Goal: Task Accomplishment & Management: Manage account settings

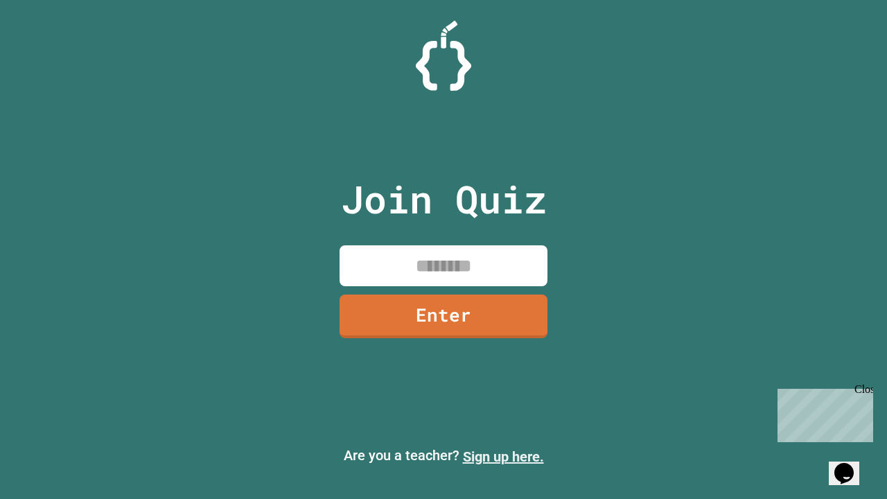
click at [503, 457] on link "Sign up here." at bounding box center [503, 457] width 81 height 17
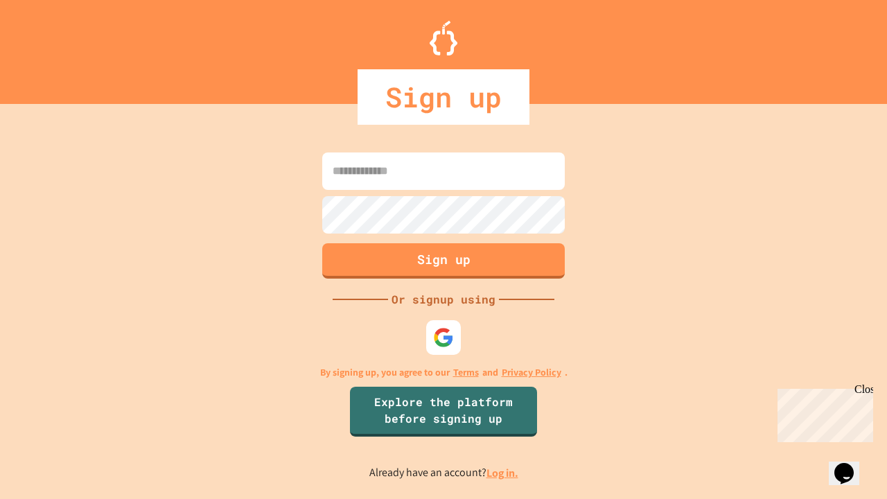
click at [503, 473] on link "Log in." at bounding box center [503, 473] width 32 height 15
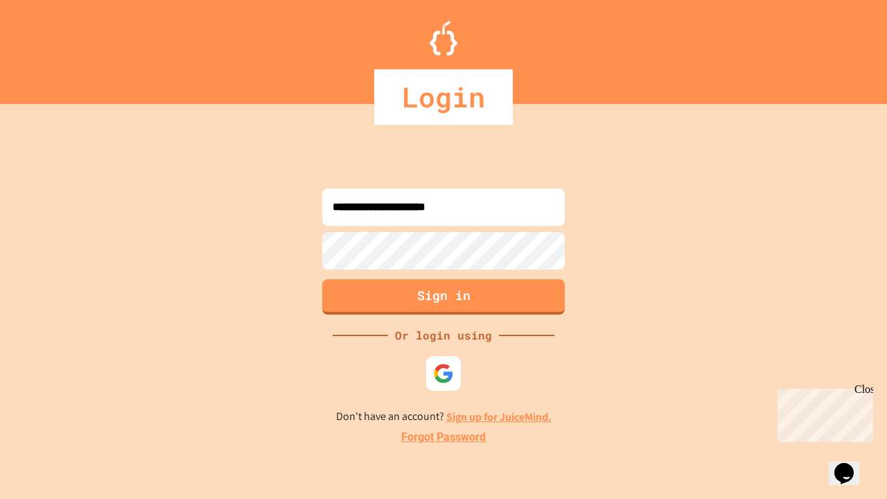
type input "**********"
